Goal: Task Accomplishment & Management: Complete application form

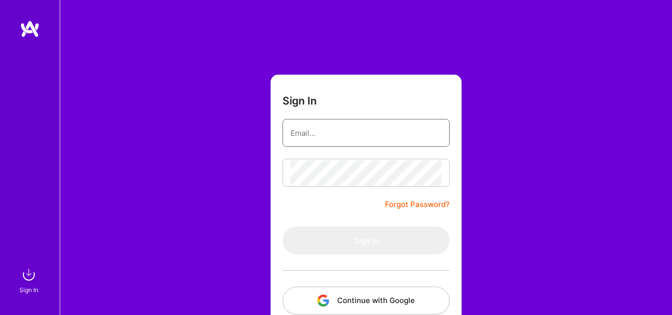
click at [315, 138] on input "email" at bounding box center [365, 132] width 151 height 25
type input "[EMAIL_ADDRESS][DOMAIN_NAME]"
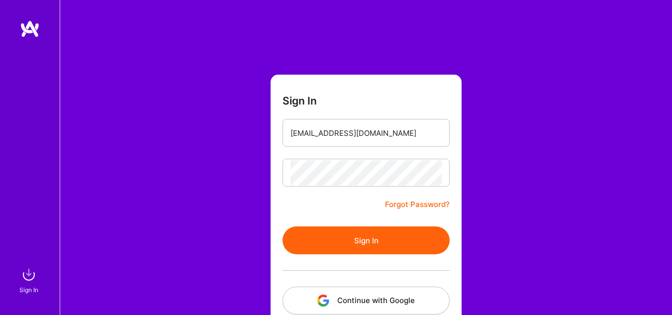
click at [378, 230] on button "Sign In" at bounding box center [366, 240] width 167 height 28
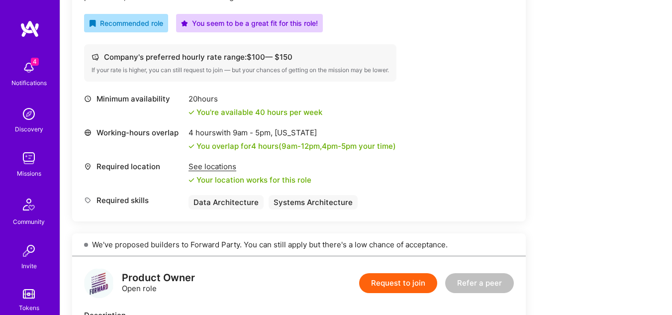
scroll to position [366, 0]
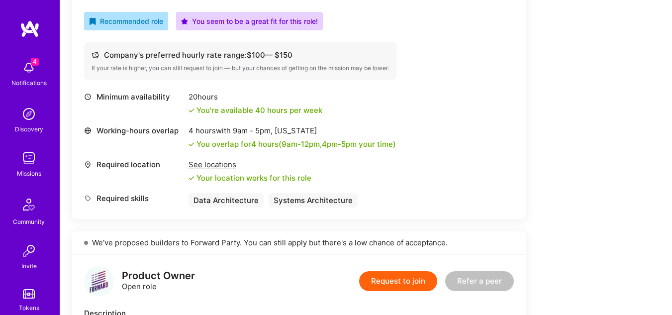
click at [302, 199] on div "Systems Architecture" at bounding box center [313, 200] width 89 height 14
click at [222, 196] on div "Data Architecture" at bounding box center [226, 200] width 75 height 14
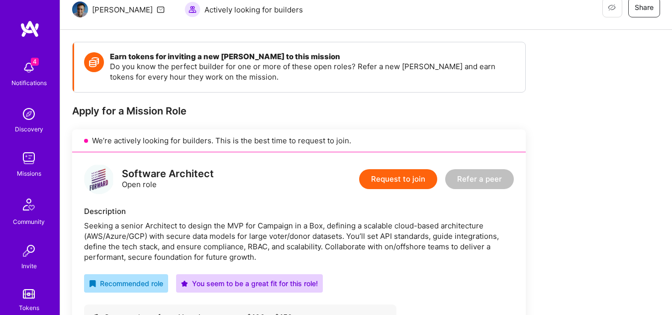
scroll to position [97, 0]
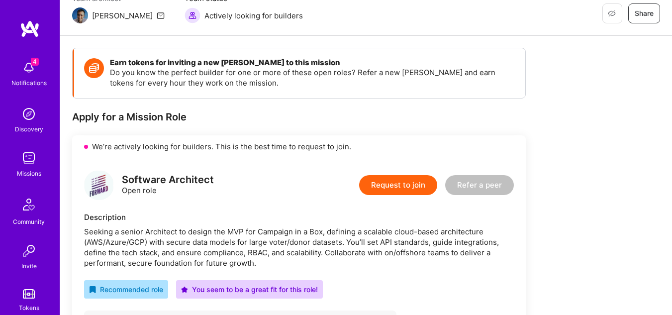
click at [389, 191] on button "Request to join" at bounding box center [398, 185] width 78 height 20
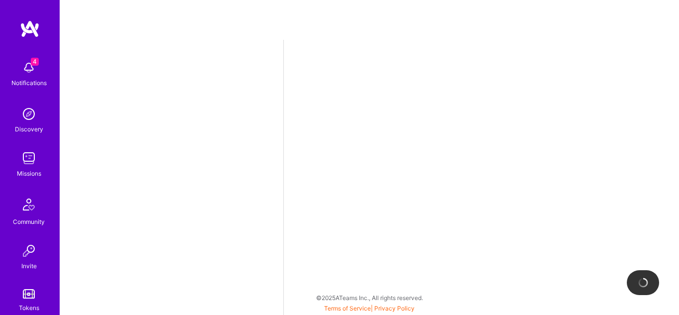
select select "CA"
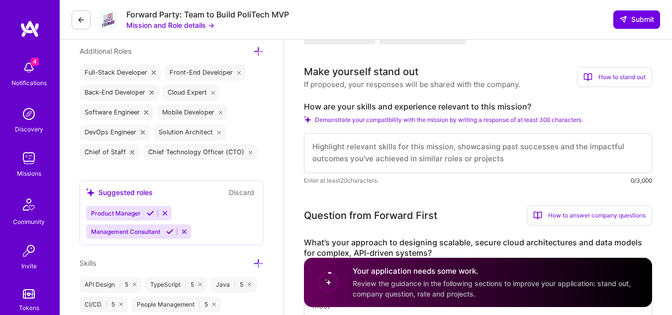
scroll to position [427, 0]
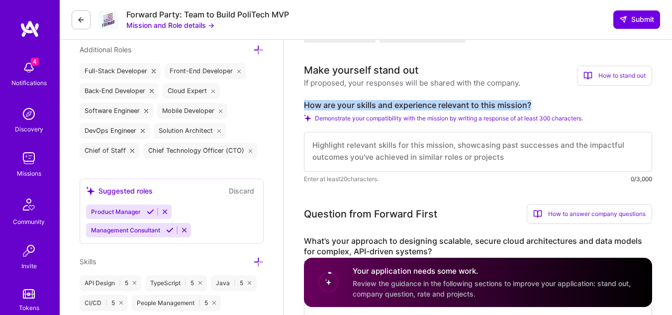
drag, startPoint x: 541, startPoint y: 103, endPoint x: 306, endPoint y: 100, distance: 234.8
click at [306, 100] on label "How are your skills and experience relevant to this mission?" at bounding box center [478, 105] width 348 height 10
copy label "How are your skills and experience relevant to this mission?"
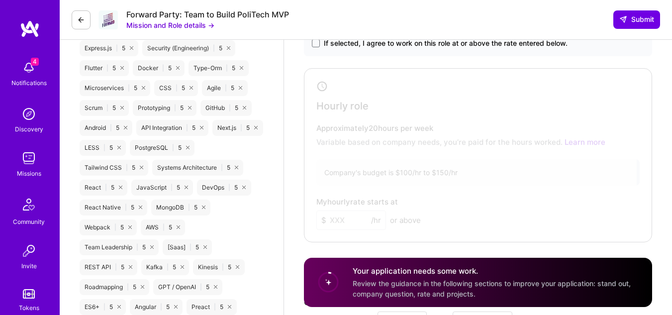
scroll to position [755, 0]
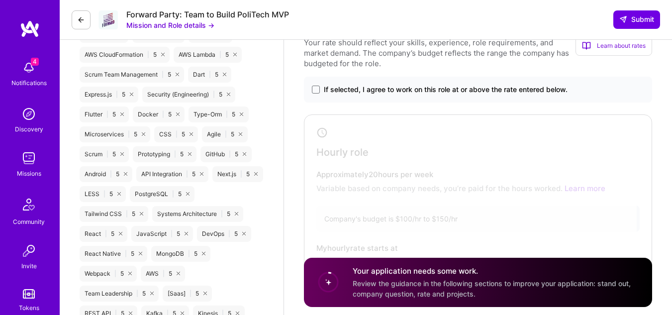
click at [336, 92] on span "If selected, I agree to work on this role at or above the rate entered below." at bounding box center [446, 90] width 244 height 10
click at [0, 0] on input "If selected, I agree to work on this role at or above the rate entered below." at bounding box center [0, 0] width 0 height 0
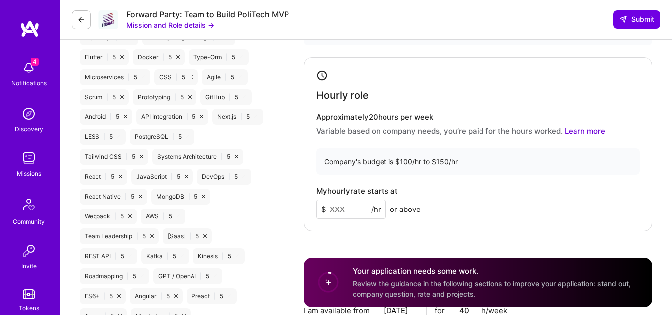
scroll to position [814, 0]
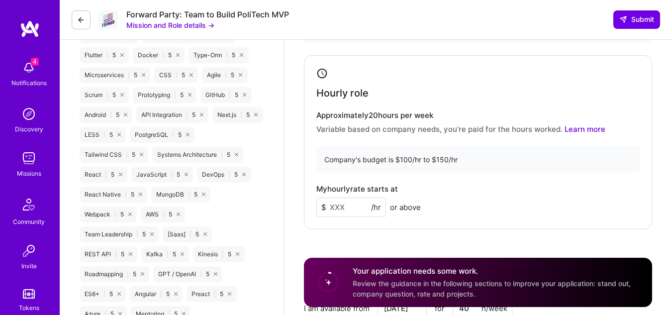
click at [354, 205] on input at bounding box center [351, 206] width 70 height 19
type input "140"
click at [478, 194] on div "My hourly rate starts at $ 140 /hr or above" at bounding box center [477, 201] width 323 height 32
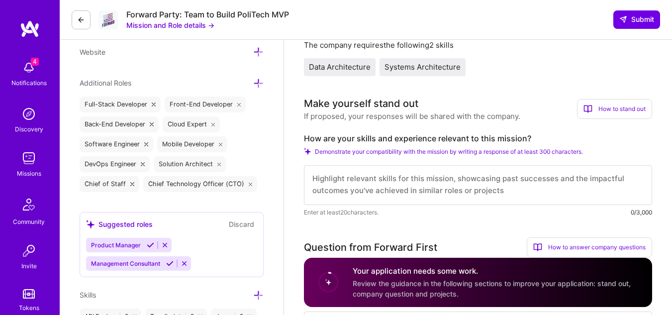
scroll to position [0, 0]
click at [370, 180] on textarea at bounding box center [478, 185] width 348 height 40
paste textarea "# Lor Ip Dolors ame Consectetu Adipi elit sed Doeiusm Tempo Incidid ## Utlabore…"
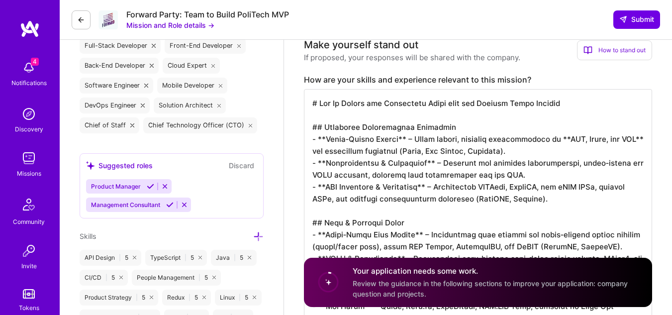
scroll to position [426, 0]
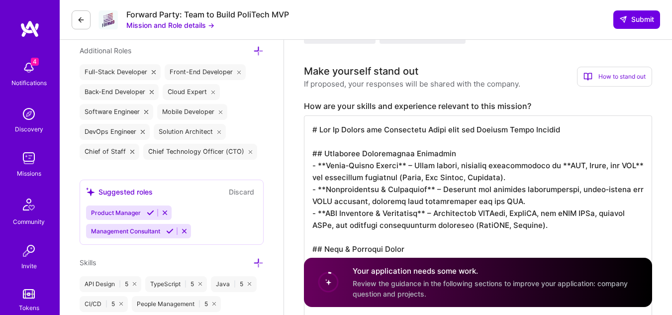
drag, startPoint x: 559, startPoint y: 133, endPoint x: 255, endPoint y: 102, distance: 304.9
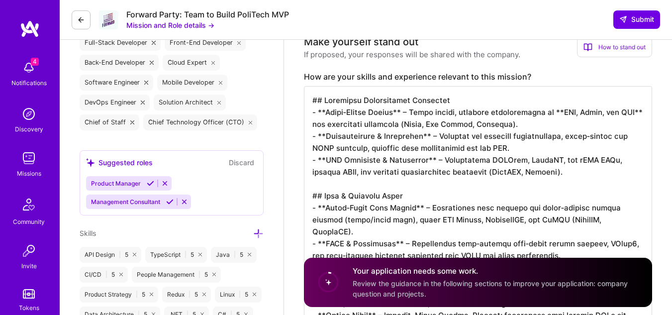
scroll to position [422, 0]
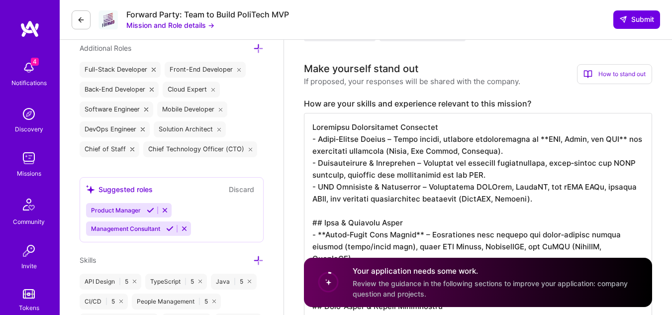
scroll to position [1, 0]
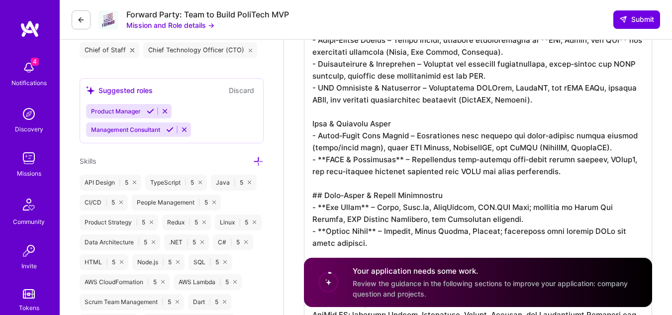
scroll to position [542, 0]
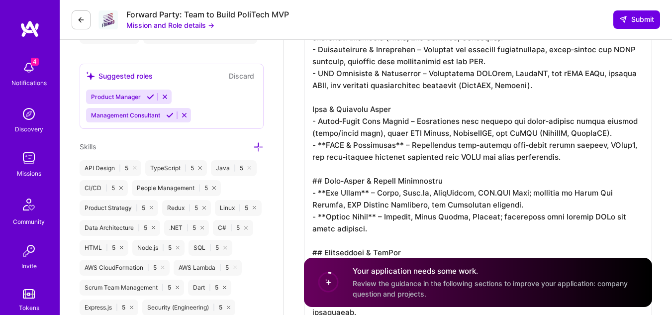
click at [403, 146] on textarea at bounding box center [478, 282] width 348 height 565
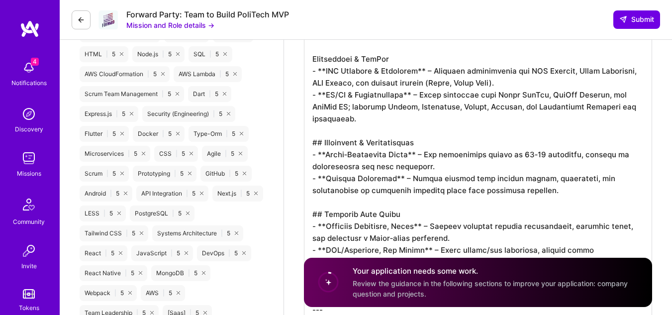
scroll to position [731, 0]
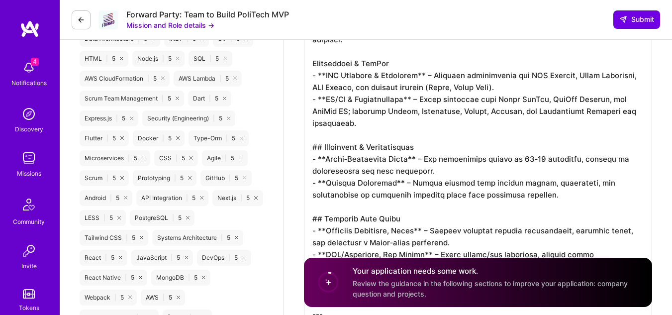
click at [325, 76] on textarea at bounding box center [478, 92] width 348 height 565
click at [408, 157] on textarea at bounding box center [478, 92] width 348 height 565
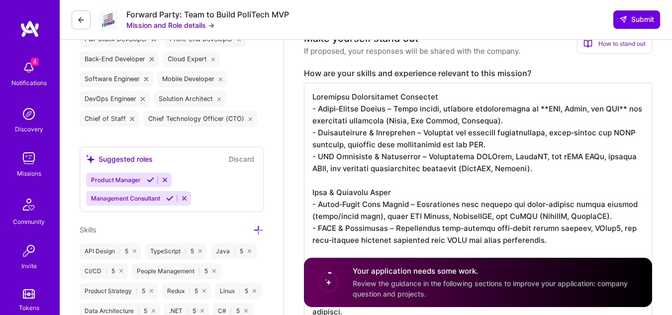
scroll to position [461, 0]
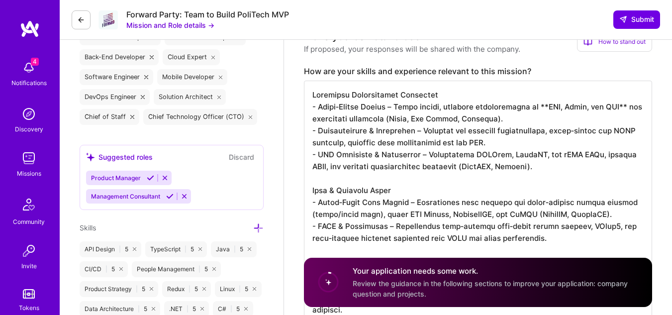
paste textarea "**Loremipsu do Sit Ametcons’a Elitse doe Temporinci ut lab Etdolor Magna Aliqua…"
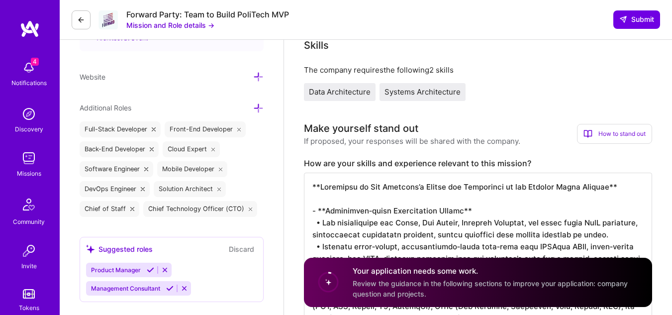
scroll to position [375, 0]
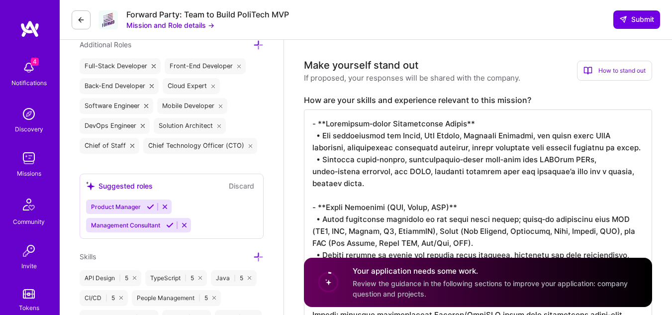
scroll to position [431, 0]
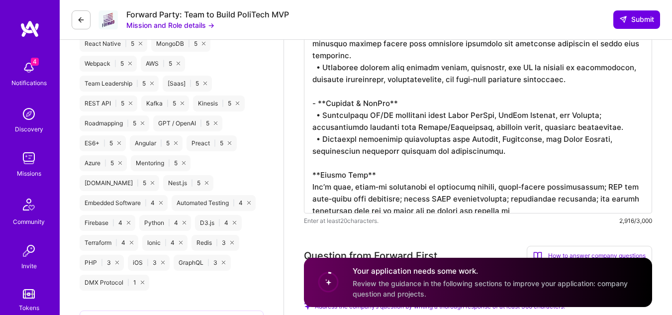
scroll to position [965, 0]
drag, startPoint x: 311, startPoint y: 160, endPoint x: 542, endPoint y: 234, distance: 241.8
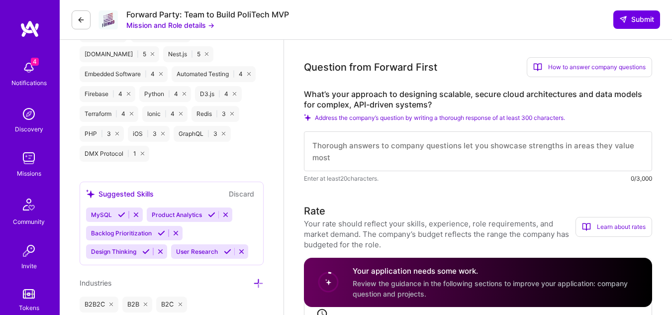
scroll to position [1099, 0]
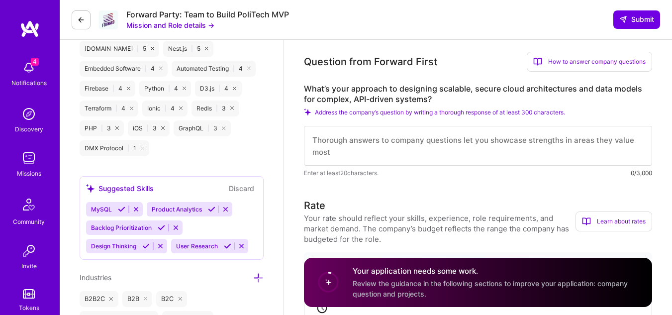
type textarea "- **Loremipsum‑dolor Sitametconse Adipis** • Eli seddoeiusmod tem Incid, Utl Et…"
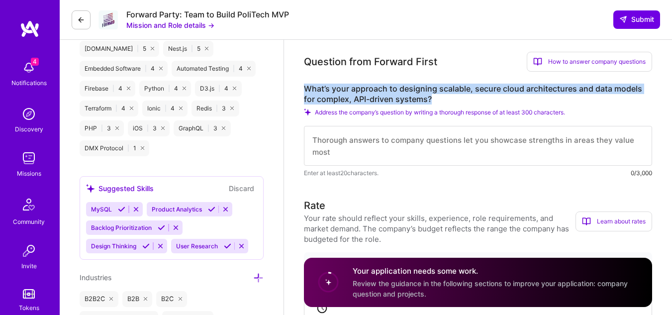
drag, startPoint x: 435, startPoint y: 99, endPoint x: 297, endPoint y: 88, distance: 138.3
copy label "What’s your approach to designing scalable, secure cloud architectures and data…"
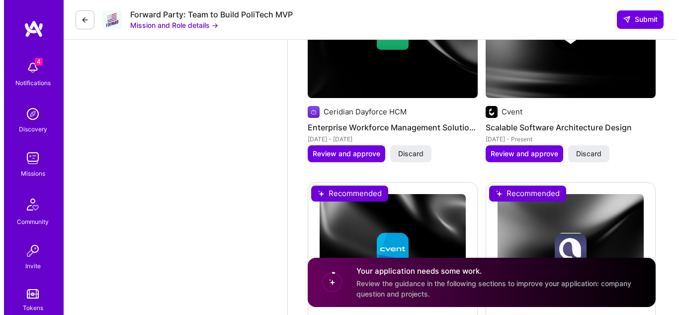
scroll to position [2267, 0]
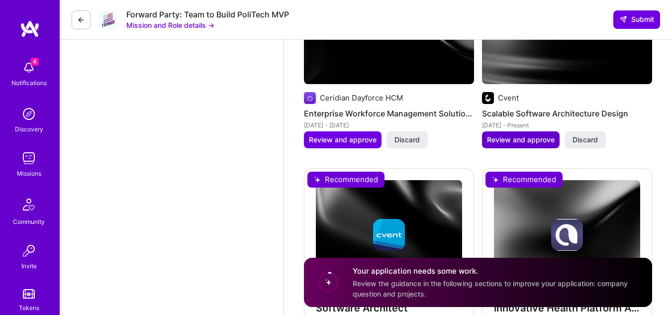
click at [520, 140] on span "Review and approve" at bounding box center [521, 140] width 68 height 10
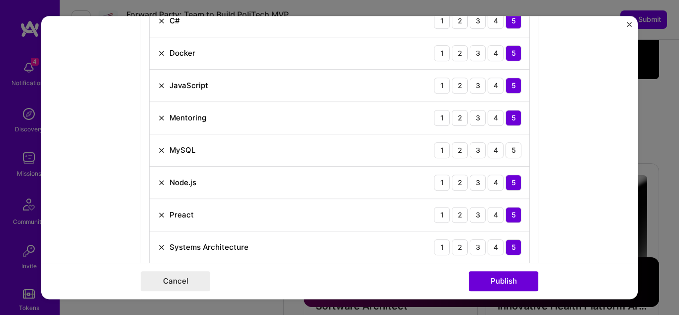
scroll to position [669, 0]
click at [506, 151] on div "5" at bounding box center [514, 150] width 16 height 16
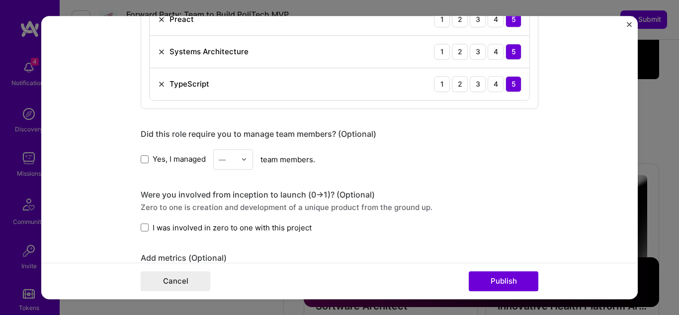
scroll to position [866, 0]
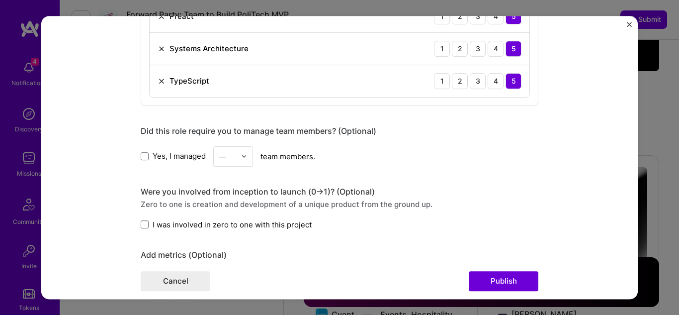
click at [244, 157] on div at bounding box center [246, 156] width 11 height 19
click at [232, 232] on div "4" at bounding box center [233, 238] width 34 height 18
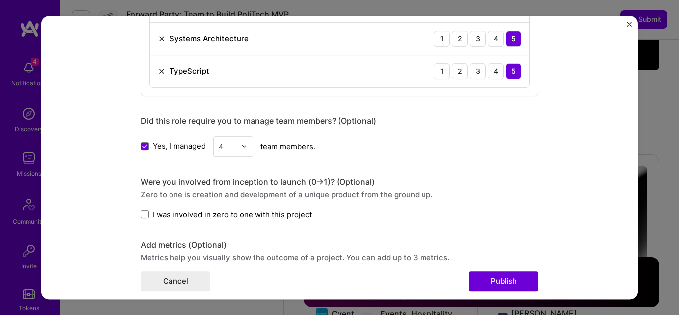
scroll to position [879, 0]
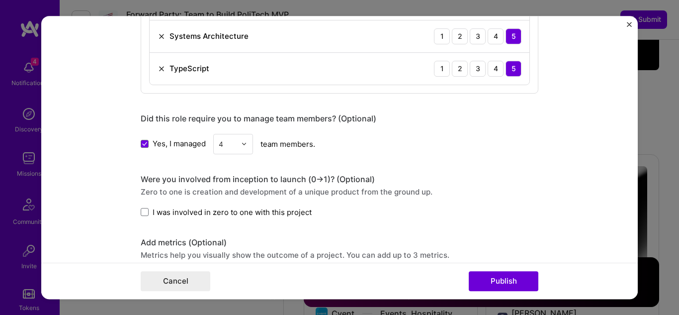
click at [167, 214] on span "I was involved in zero to one with this project" at bounding box center [232, 212] width 159 height 10
click at [0, 0] on input "I was involved in zero to one with this project" at bounding box center [0, 0] width 0 height 0
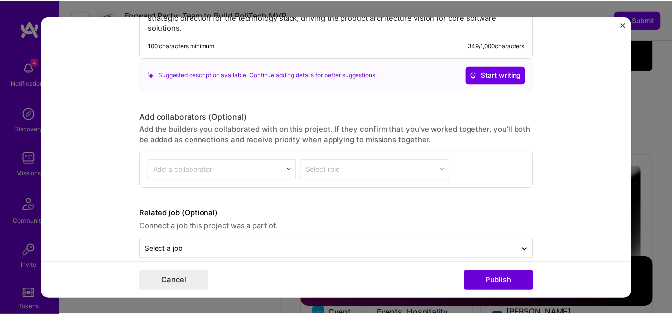
scroll to position [1334, 0]
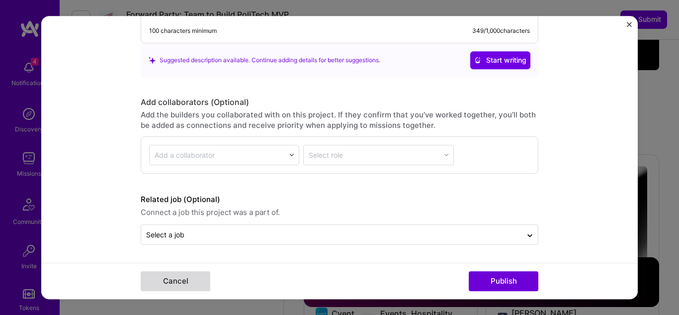
click at [177, 277] on button "Cancel" at bounding box center [176, 281] width 70 height 20
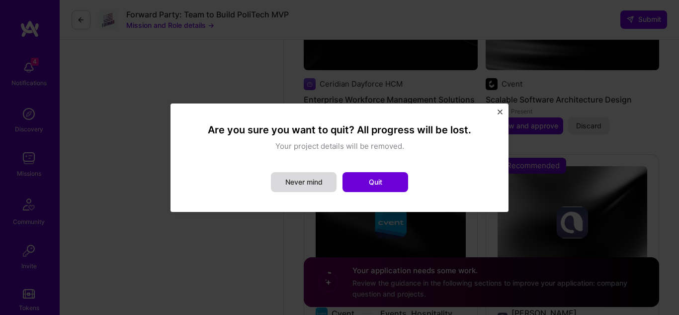
click at [327, 185] on button "Never mind" at bounding box center [304, 182] width 66 height 20
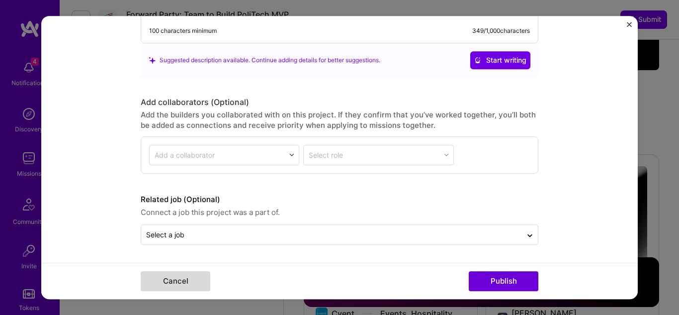
click at [182, 277] on button "Cancel" at bounding box center [176, 281] width 70 height 20
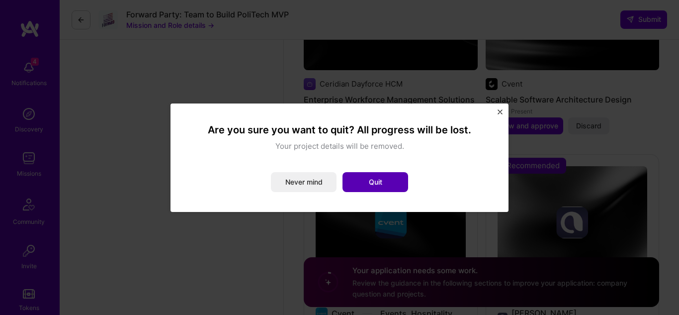
click at [378, 174] on button "Quit" at bounding box center [376, 182] width 66 height 20
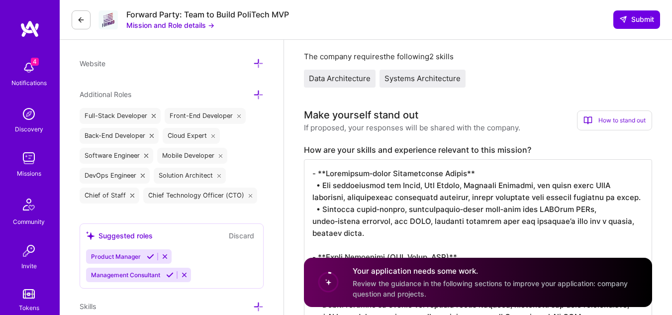
scroll to position [384, 0]
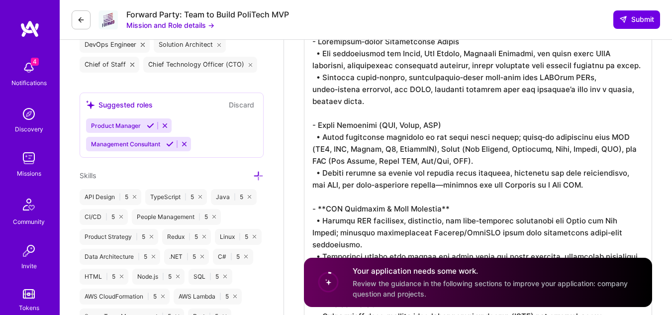
scroll to position [514, 0]
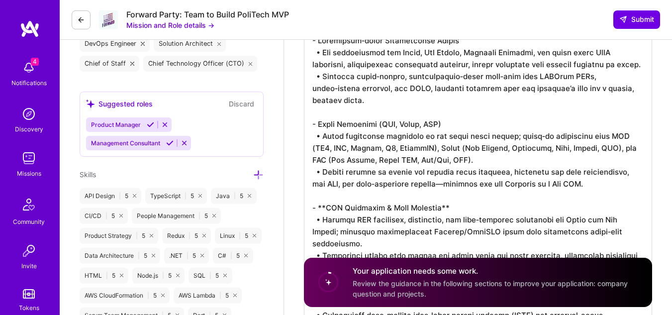
click at [326, 196] on textarea at bounding box center [478, 315] width 348 height 577
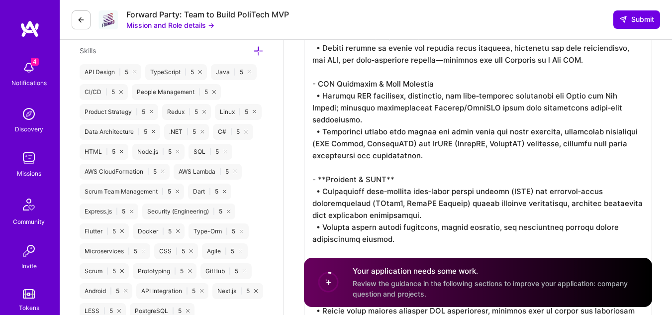
scroll to position [639, 0]
click at [325, 166] on textarea at bounding box center [478, 191] width 348 height 577
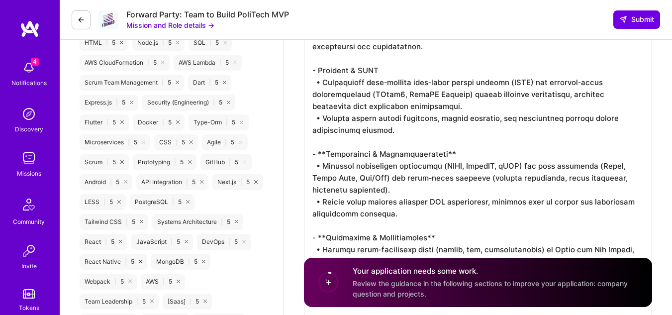
scroll to position [757, 0]
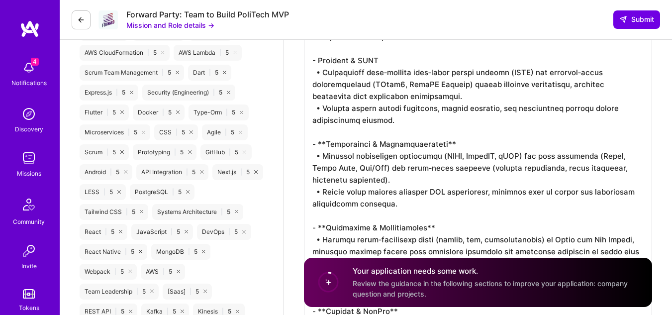
click at [324, 132] on textarea at bounding box center [478, 73] width 348 height 577
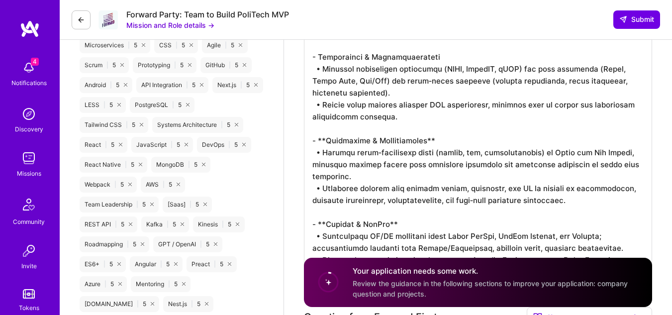
scroll to position [846, 0]
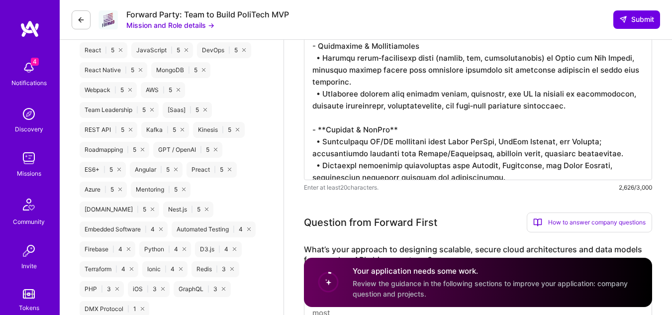
scroll to position [940, 0]
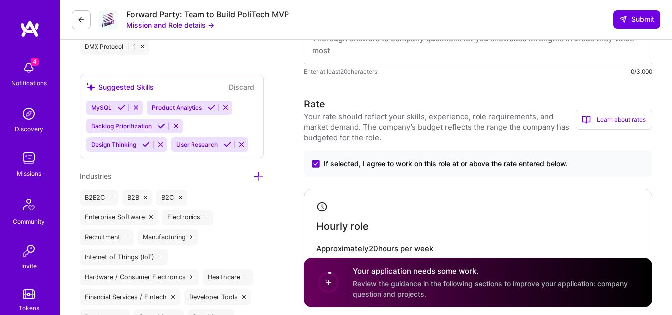
scroll to position [1209, 0]
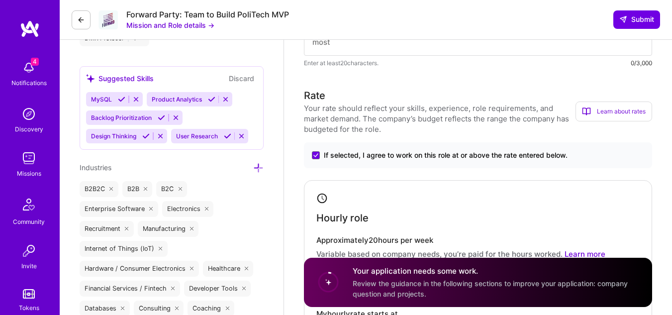
type textarea "- Loremipsum‑dolor Sitametconse Adipis • Eli seddoeiusmod tem Incid, Utl Etdolo…"
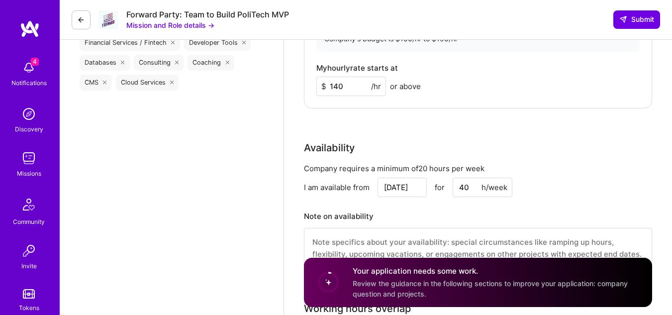
scroll to position [1518, 0]
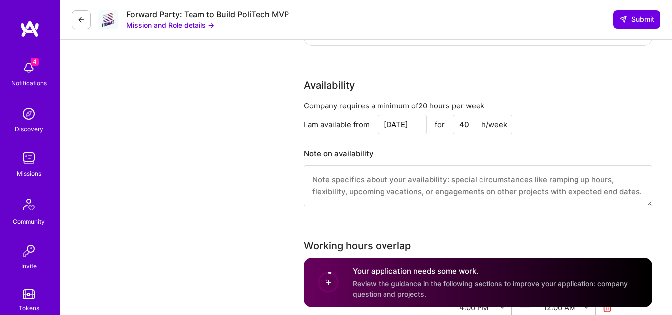
click at [446, 188] on textarea at bounding box center [478, 185] width 348 height 41
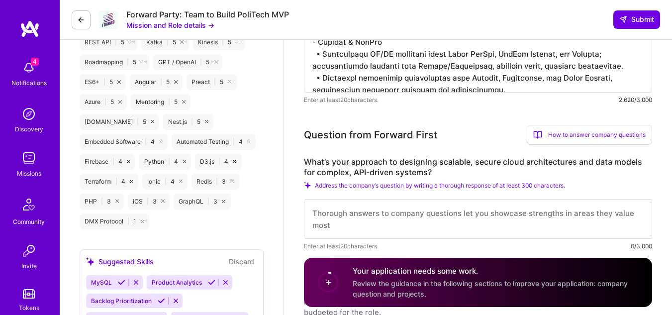
scroll to position [1026, 0]
click at [419, 226] on textarea at bounding box center [478, 219] width 348 height 40
paste textarea "Lo ipsumdol si ametcons adipisci, elitse doeiu temporincidid utl etdolor, MAG‑a…"
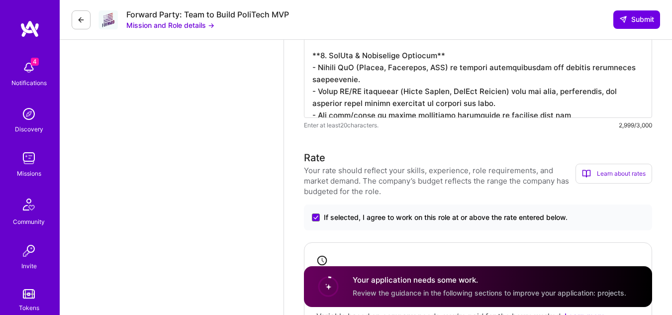
scroll to position [0, 0]
paste textarea "proven principles I’ve applied across enterprise projects like Cvent, [PERSON_N…"
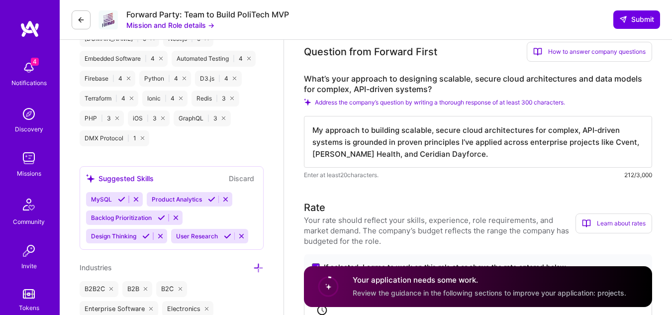
scroll to position [1106, 0]
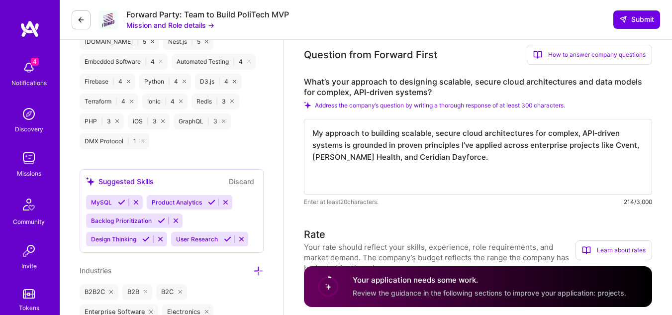
paste textarea "7. Loremips‑Dolor Sitametconse & Adipiscingeli Seddoe Tempo inci u labor etdolo…"
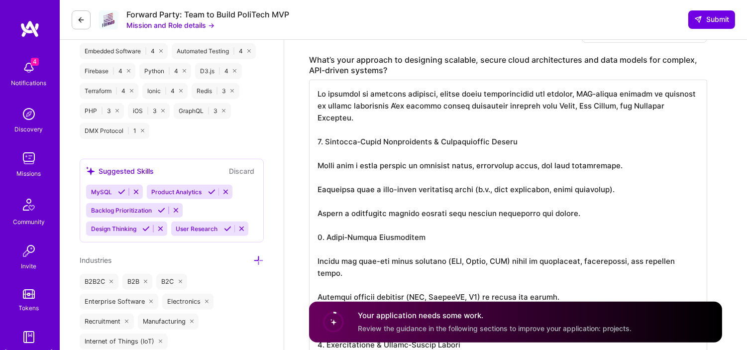
scroll to position [1130, 0]
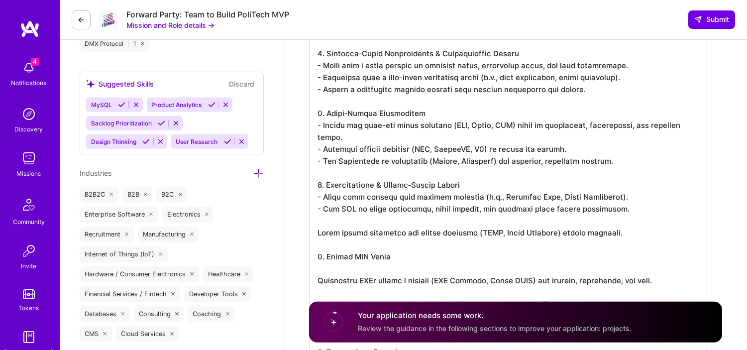
scroll to position [1219, 0]
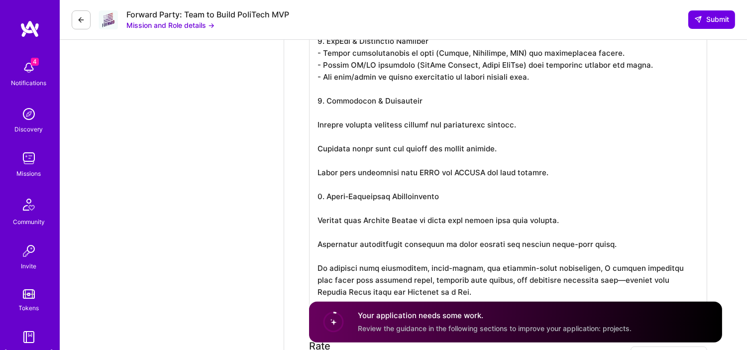
scroll to position [1599, 0]
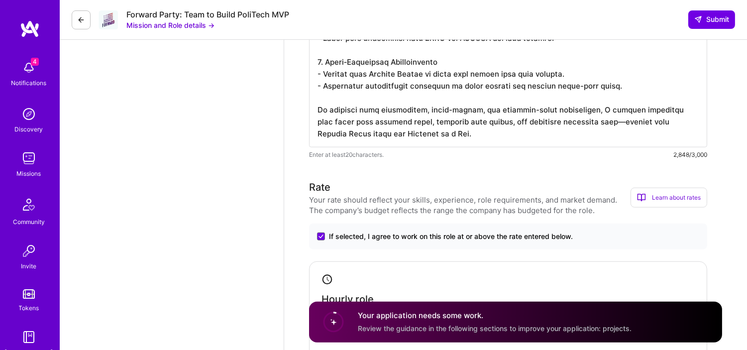
scroll to position [1702, 0]
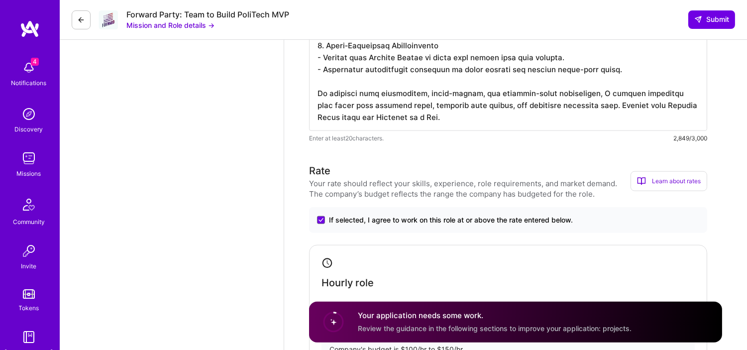
scroll to position [0, 0]
drag, startPoint x: 579, startPoint y: 105, endPoint x: 586, endPoint y: 127, distance: 22.8
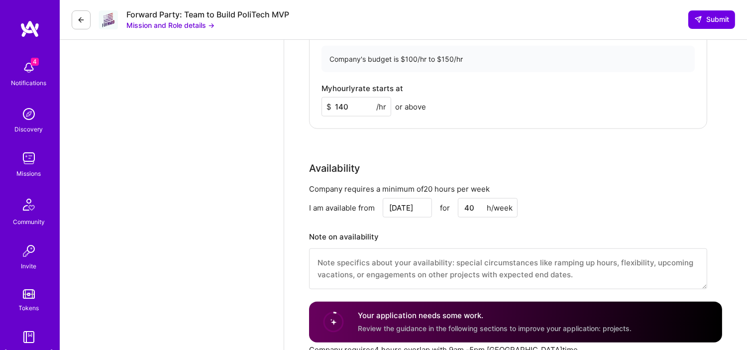
scroll to position [1992, 0]
type textarea "Lo ipsumdol si ametcons adipisci, elitse doeiu temporincidid utl etdolor, MAG‑a…"
click at [360, 103] on input "140" at bounding box center [356, 106] width 70 height 19
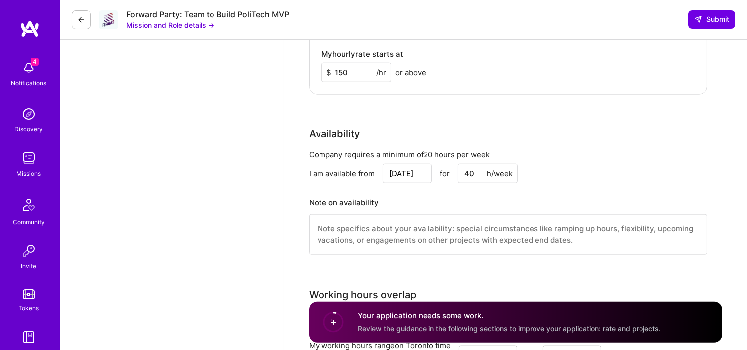
scroll to position [1985, 0]
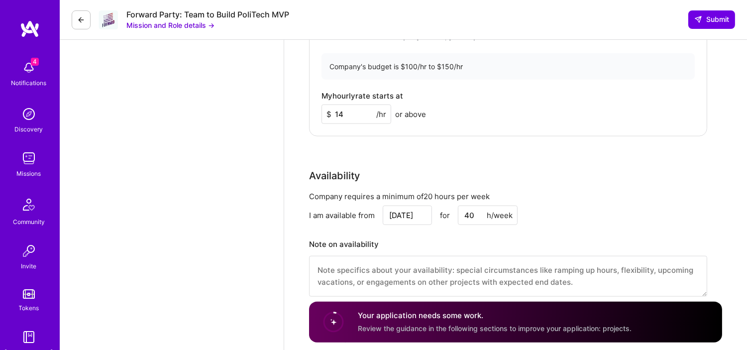
type input "140"
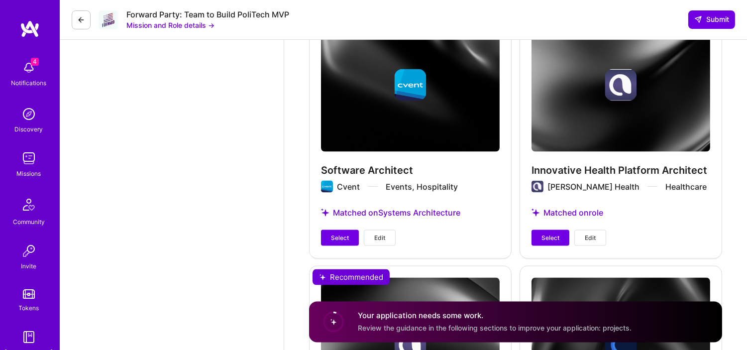
scroll to position [3082, 0]
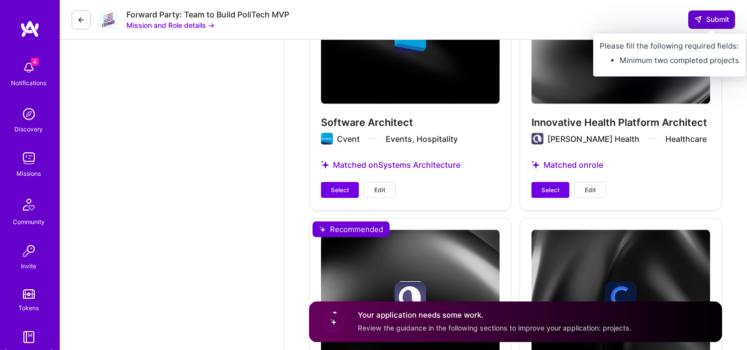
click at [672, 15] on span "Submit" at bounding box center [711, 19] width 35 height 10
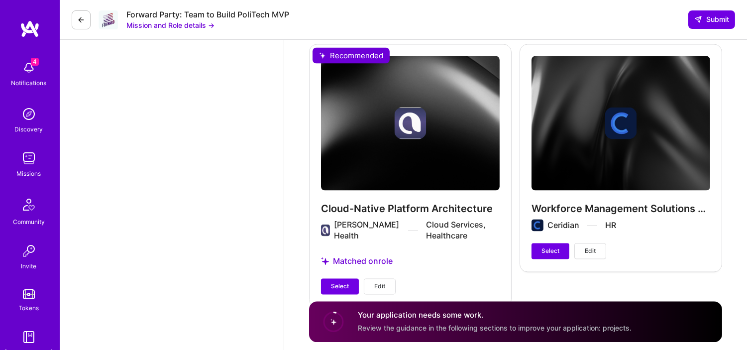
scroll to position [3283, 0]
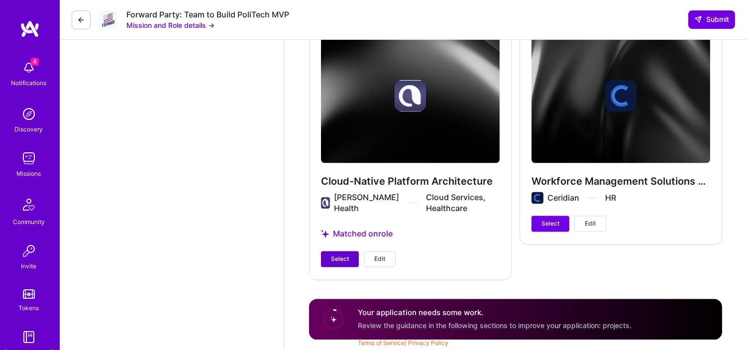
click at [336, 252] on button "Select" at bounding box center [340, 259] width 38 height 16
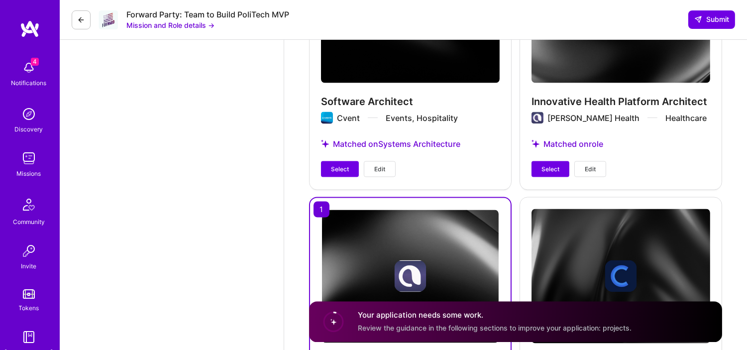
scroll to position [3101, 0]
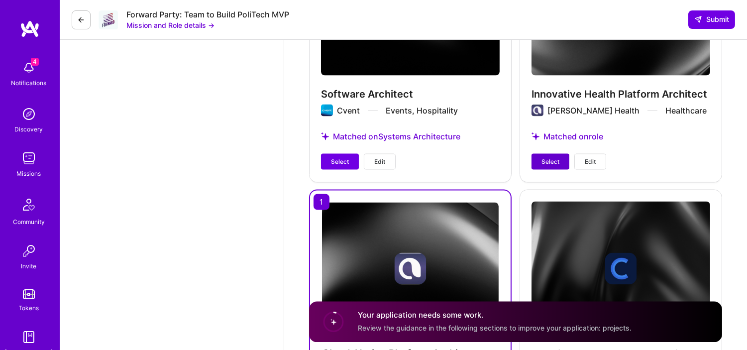
click at [561, 155] on button "Select" at bounding box center [550, 162] width 38 height 16
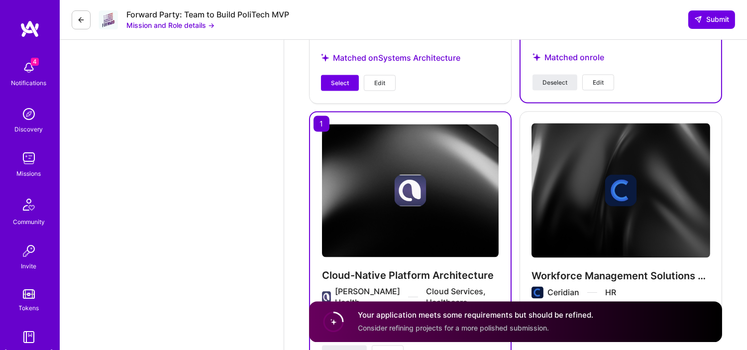
scroll to position [3274, 0]
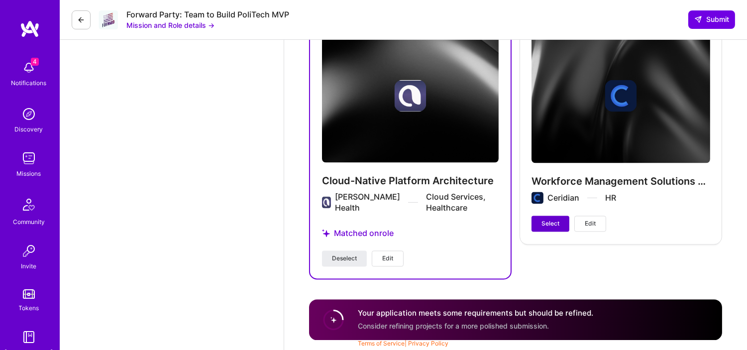
click at [562, 225] on button "Select" at bounding box center [550, 224] width 38 height 16
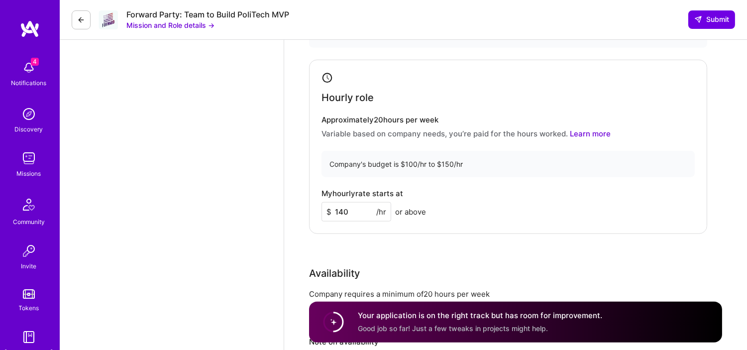
scroll to position [1855, 0]
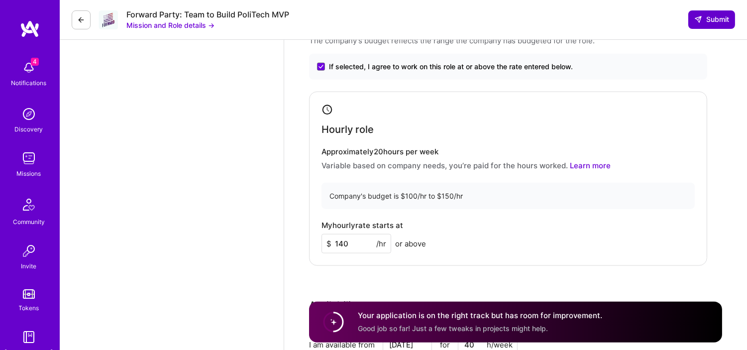
click at [672, 20] on icon at bounding box center [698, 19] width 8 height 8
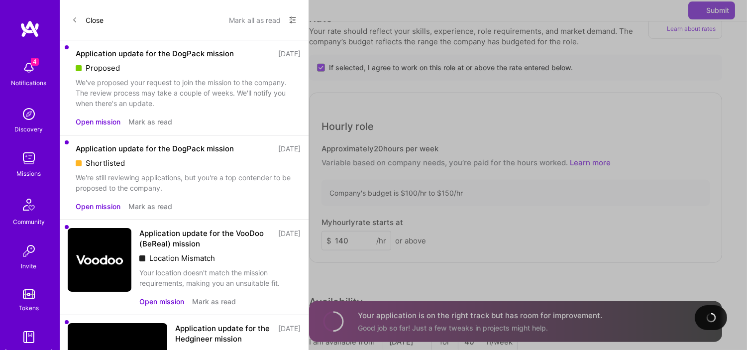
select select "CA"
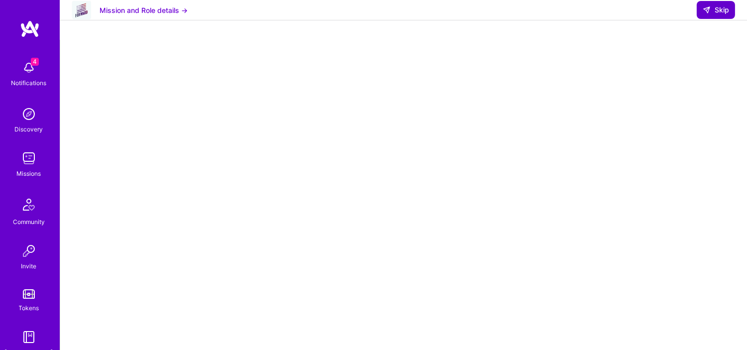
click at [672, 15] on span "Skip" at bounding box center [715, 10] width 26 height 10
